Goal: Share content: Share content

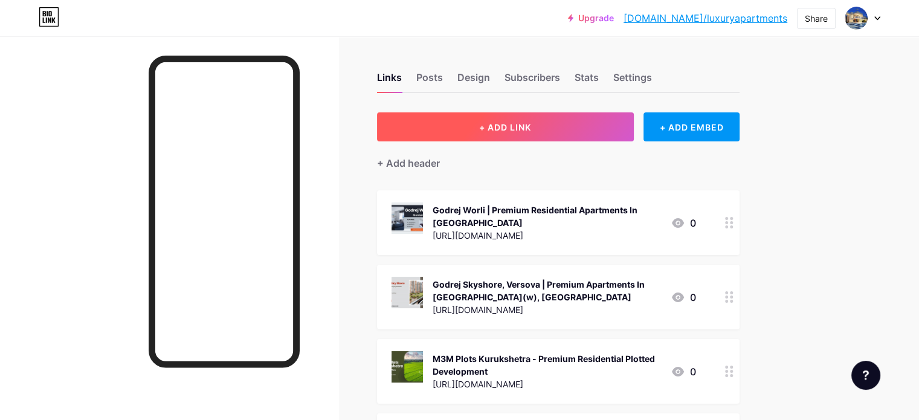
click at [542, 133] on button "+ ADD LINK" at bounding box center [505, 126] width 257 height 29
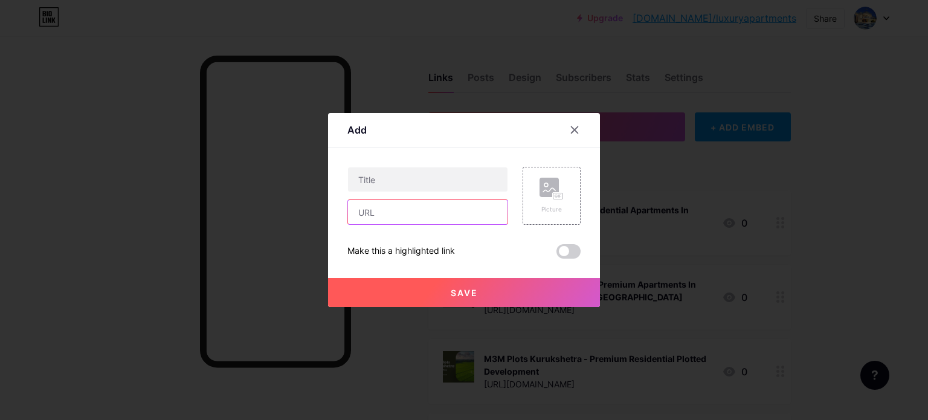
click at [399, 217] on input "text" at bounding box center [427, 212] width 159 height 24
paste input "[URL][DOMAIN_NAME][PERSON_NAME]"
type input "[URL][DOMAIN_NAME][PERSON_NAME]"
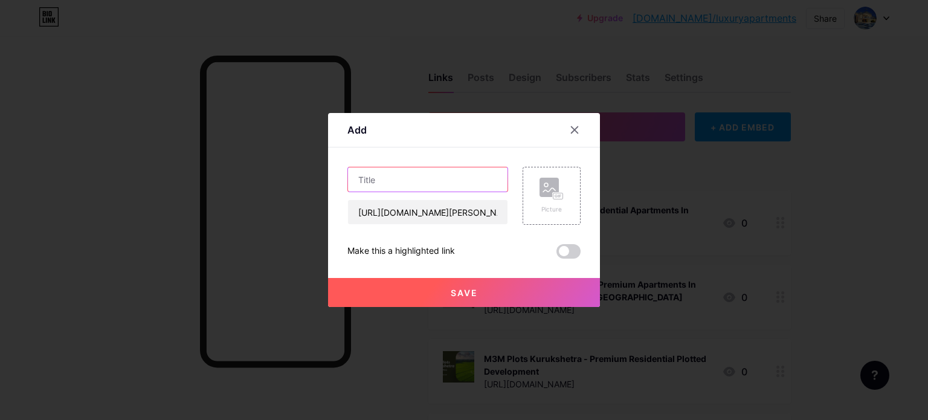
click at [387, 170] on input "text" at bounding box center [427, 179] width 159 height 24
paste input "Kalpataru [PERSON_NAME] Borivali West - Upcoming Premium Apartments In [GEOGRAP…"
type input "Kalpataru [PERSON_NAME] Borivali West - Upcoming Premium Apartments In [GEOGRAP…"
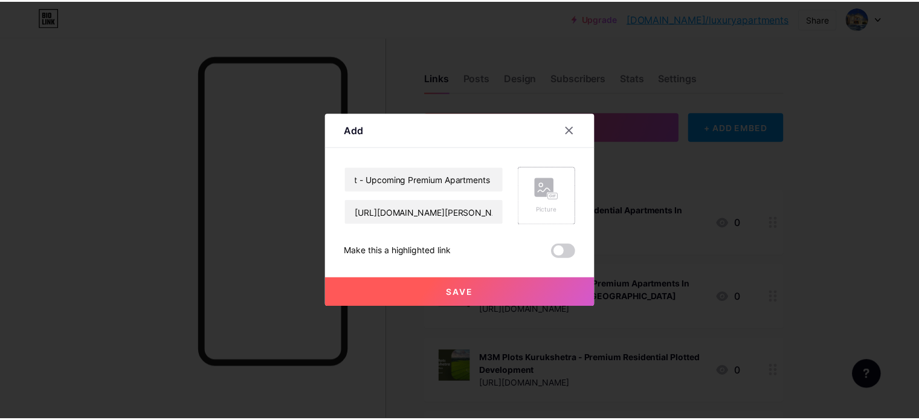
scroll to position [0, 0]
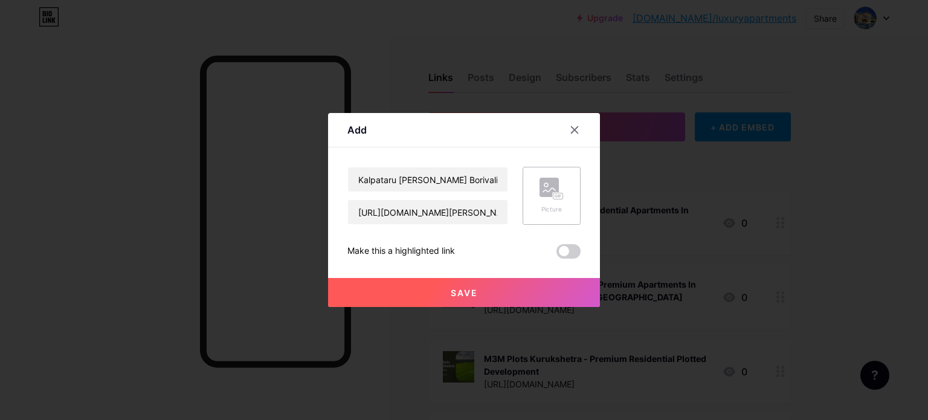
click at [533, 198] on div "Picture" at bounding box center [551, 196] width 58 height 58
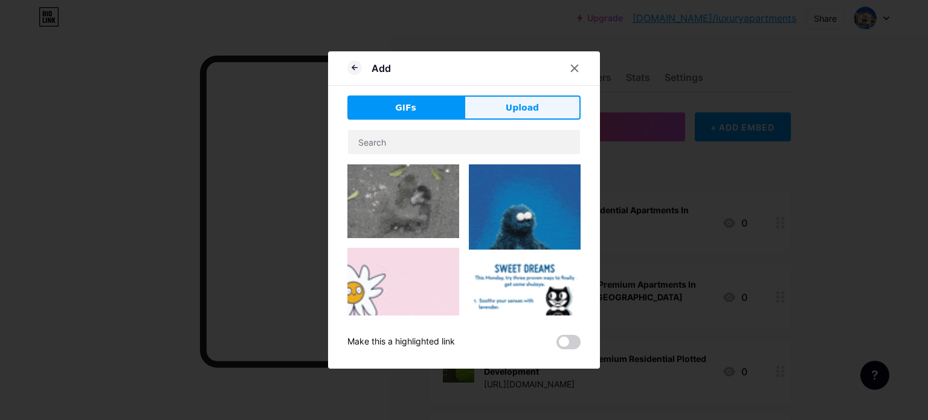
click at [528, 107] on span "Upload" at bounding box center [522, 107] width 33 height 13
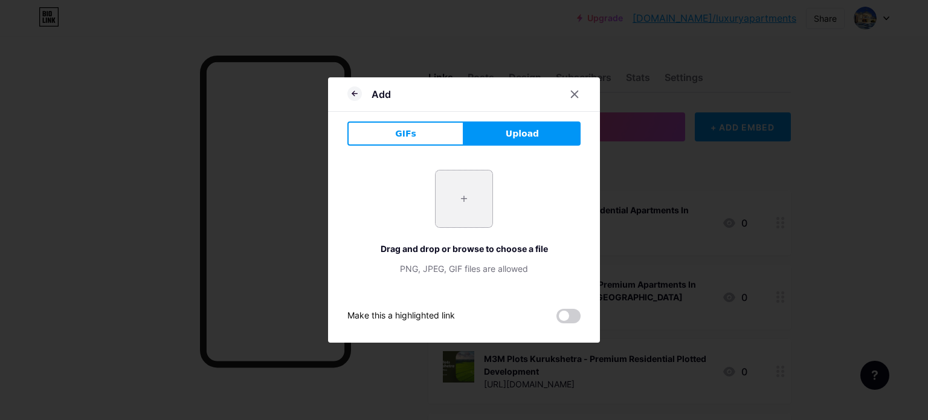
click at [458, 199] on input "file" at bounding box center [463, 198] width 57 height 57
type input "C:\fakepath\3.jpg"
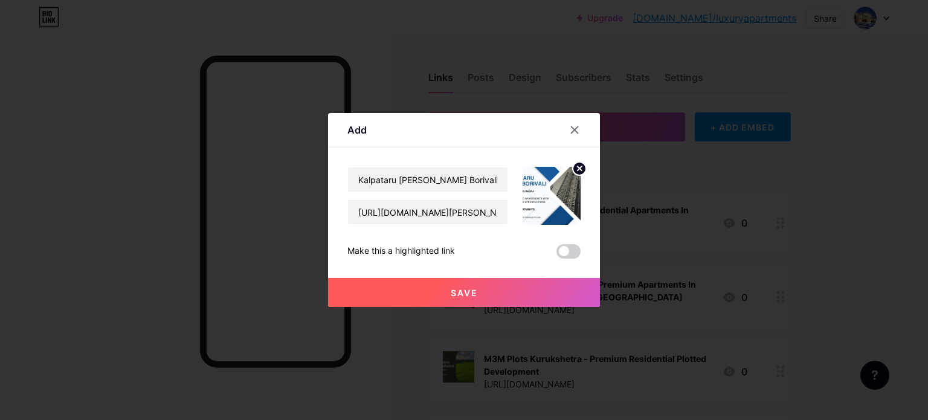
click at [461, 286] on button "Save" at bounding box center [464, 292] width 272 height 29
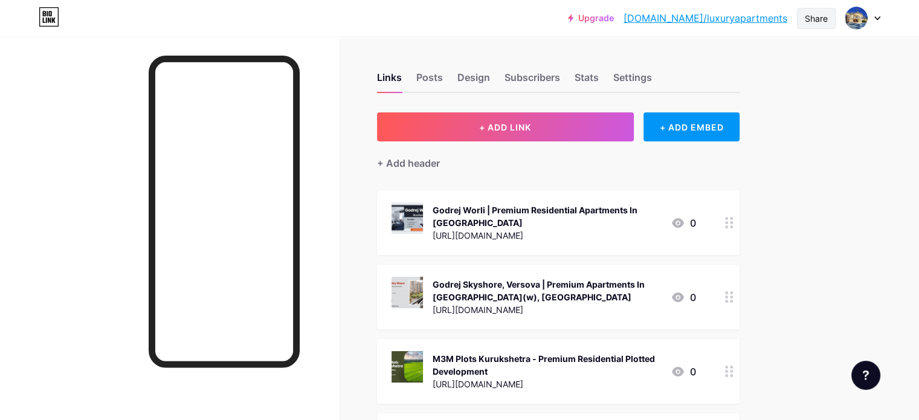
click at [814, 18] on div "Share" at bounding box center [815, 18] width 23 height 13
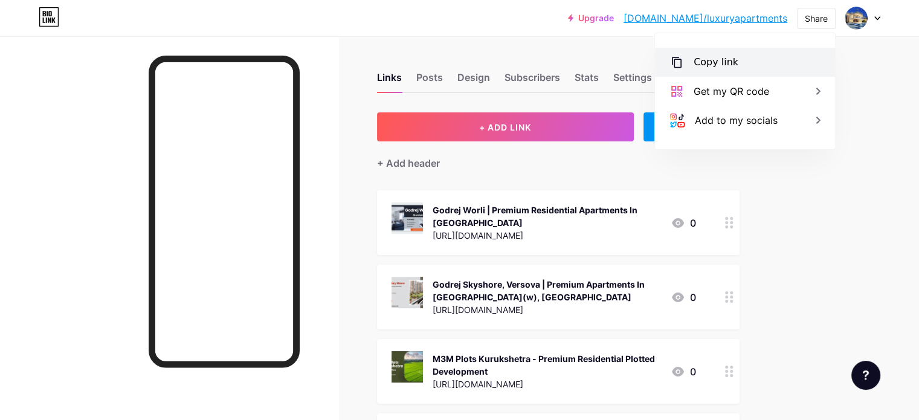
click at [725, 62] on div "Copy link" at bounding box center [715, 62] width 45 height 14
